Goal: Navigation & Orientation: Find specific page/section

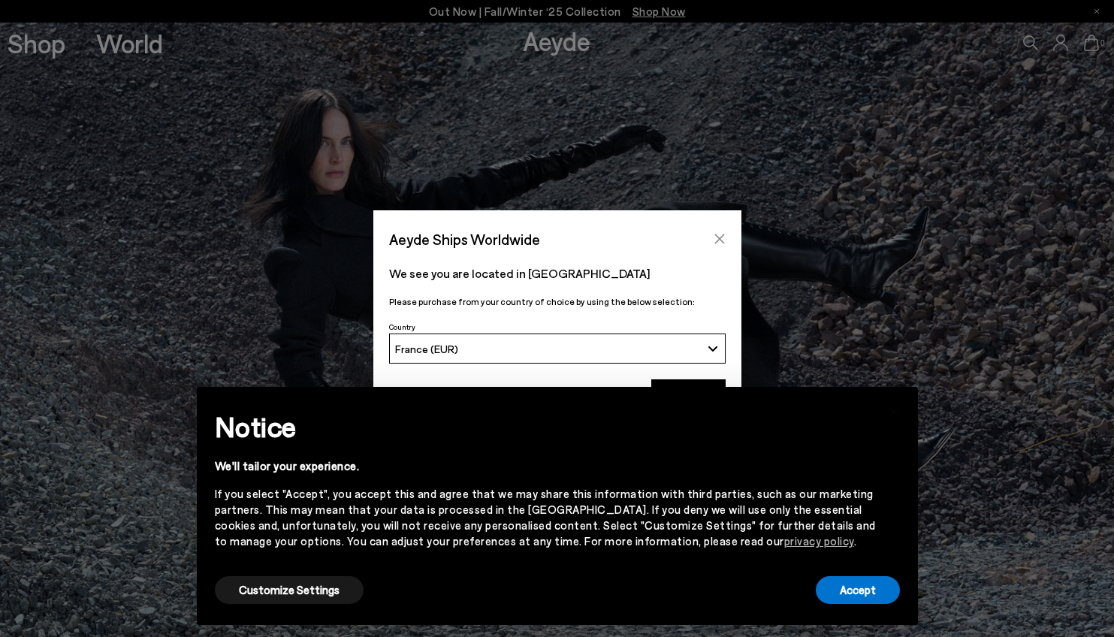
click at [722, 237] on icon "Close" at bounding box center [720, 239] width 12 height 12
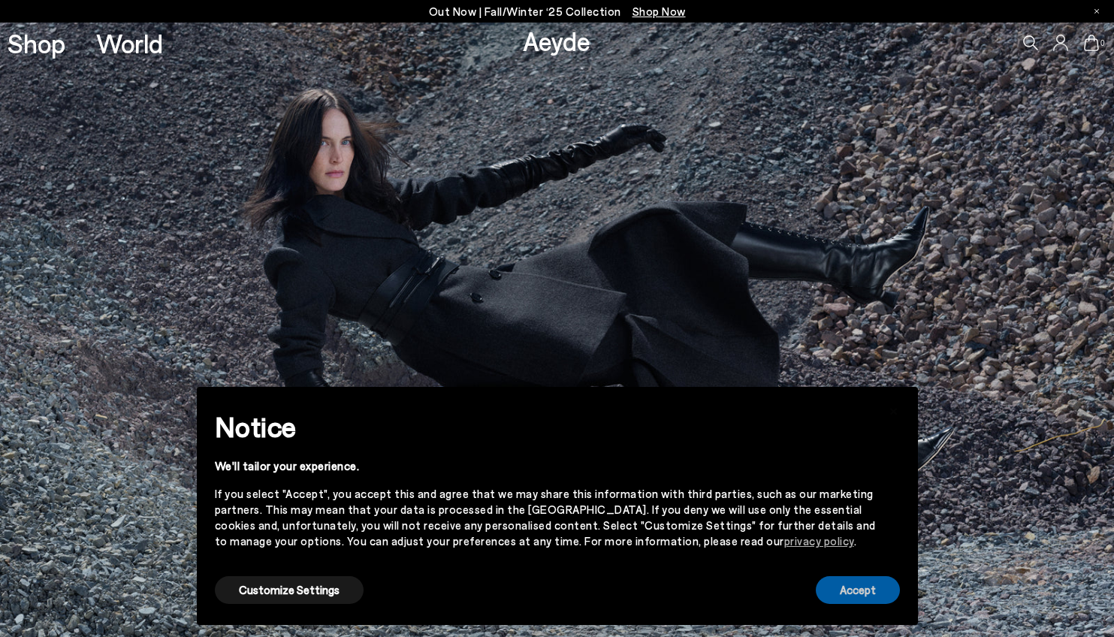
drag, startPoint x: 870, startPoint y: 586, endPoint x: 869, endPoint y: 574, distance: 12.0
click at [869, 583] on button "Accept" at bounding box center [858, 590] width 84 height 28
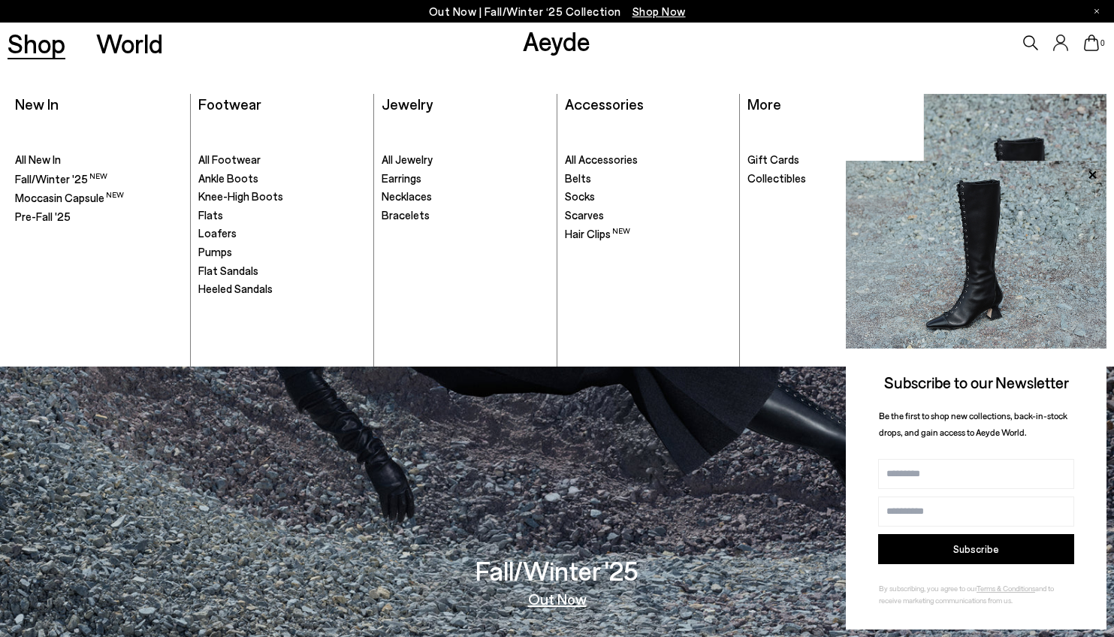
click at [41, 53] on link "Shop" at bounding box center [37, 43] width 58 height 26
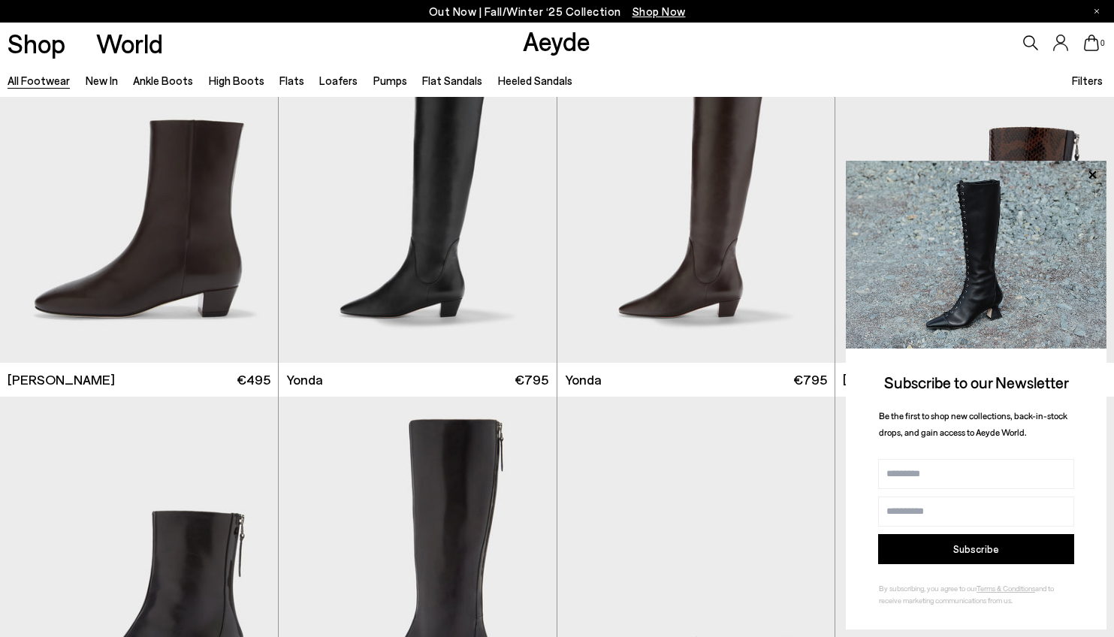
scroll to position [3803, 0]
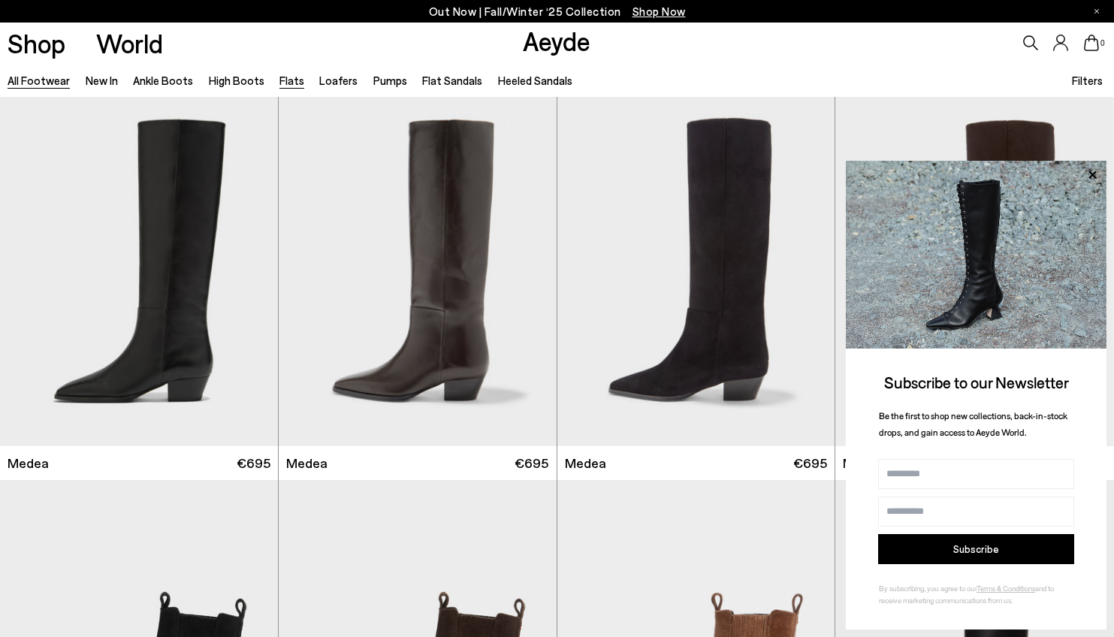
click at [285, 87] on li "Flats" at bounding box center [292, 81] width 25 height 20
click at [287, 85] on link "Flats" at bounding box center [292, 81] width 25 height 14
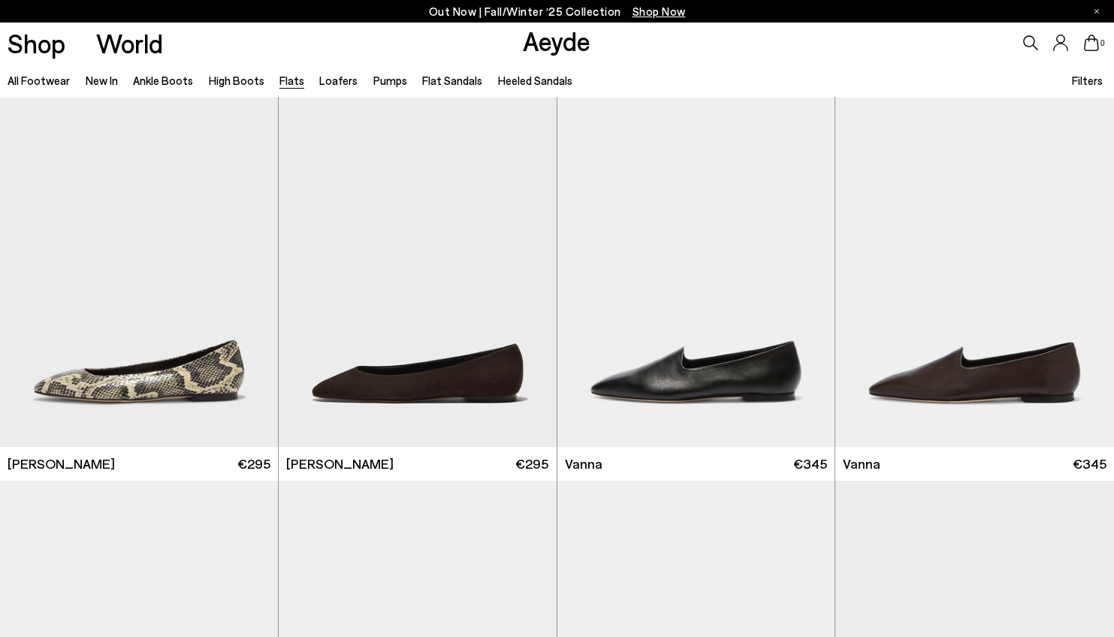
scroll to position [427, 0]
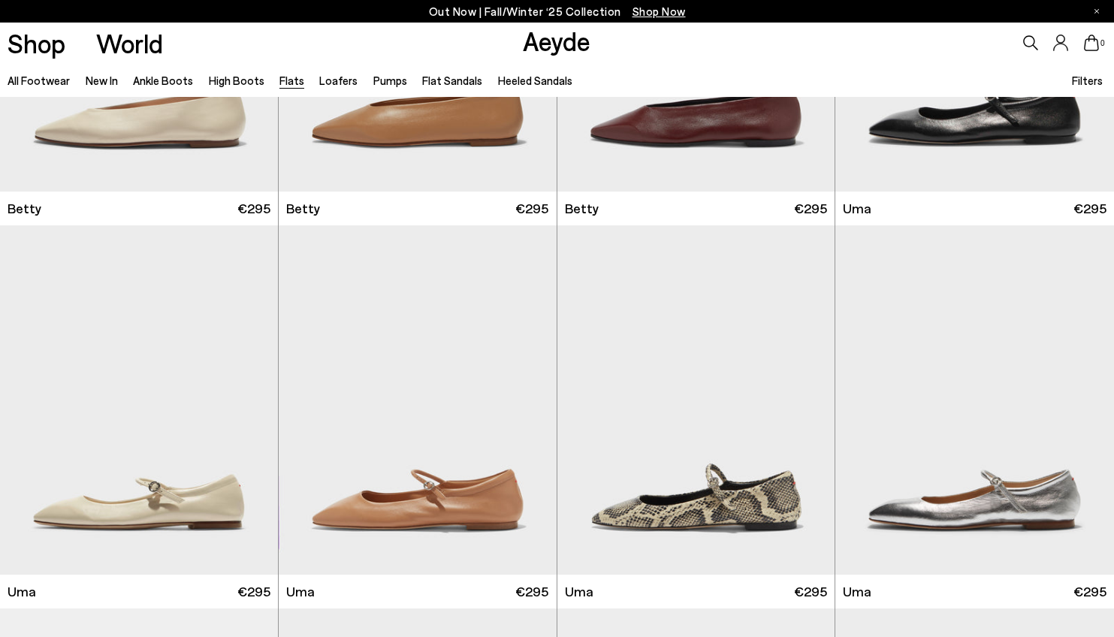
scroll to position [1368, 0]
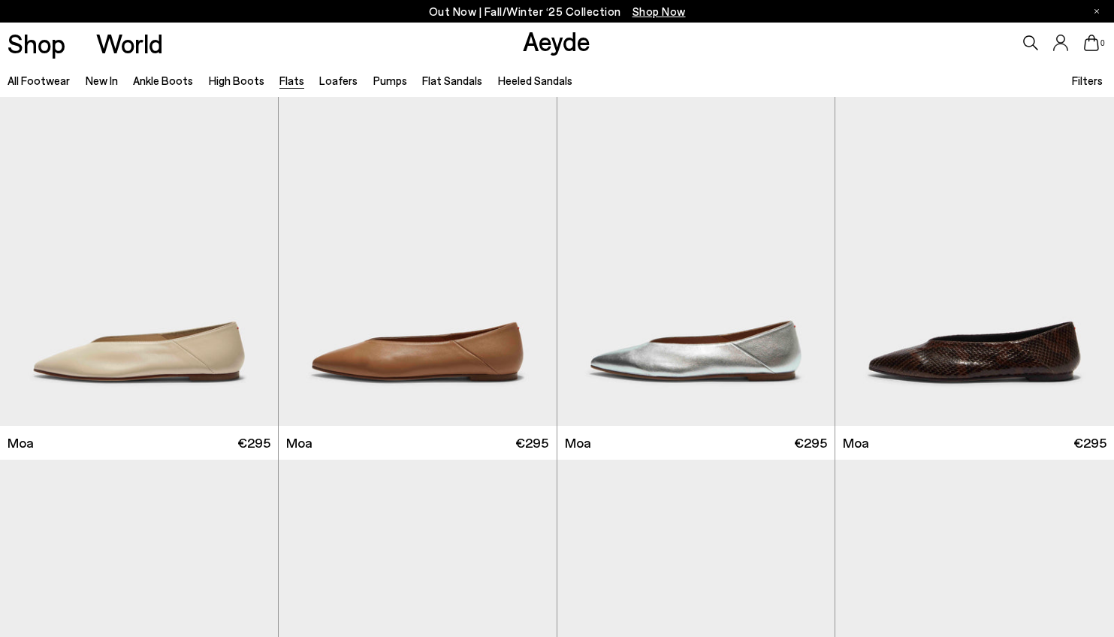
scroll to position [2676, 0]
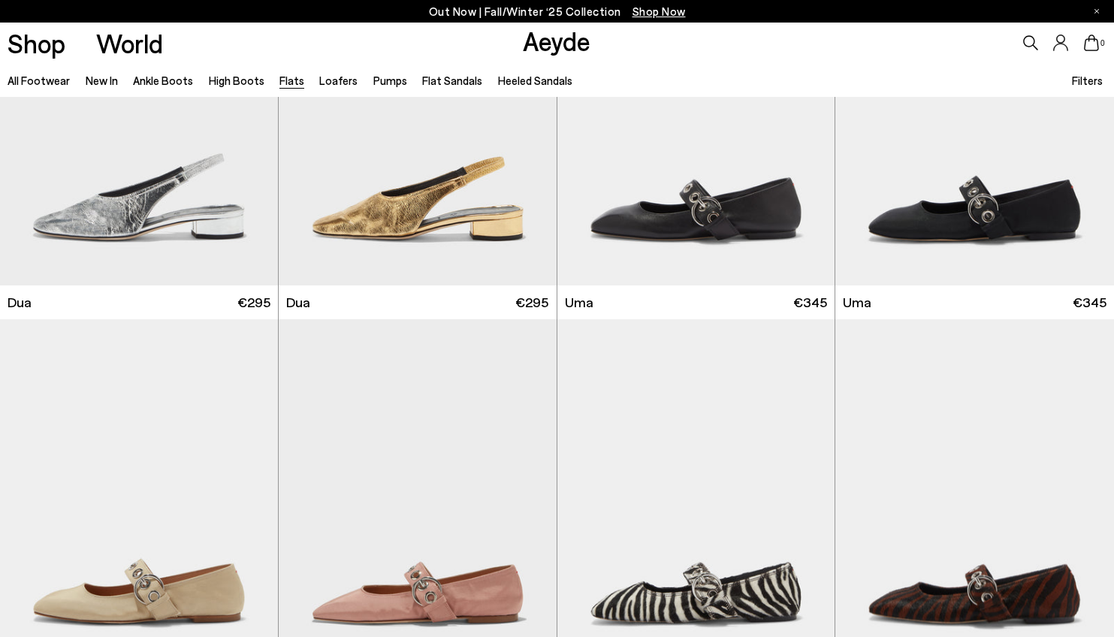
scroll to position [6227, 0]
